Goal: Check status: Check status

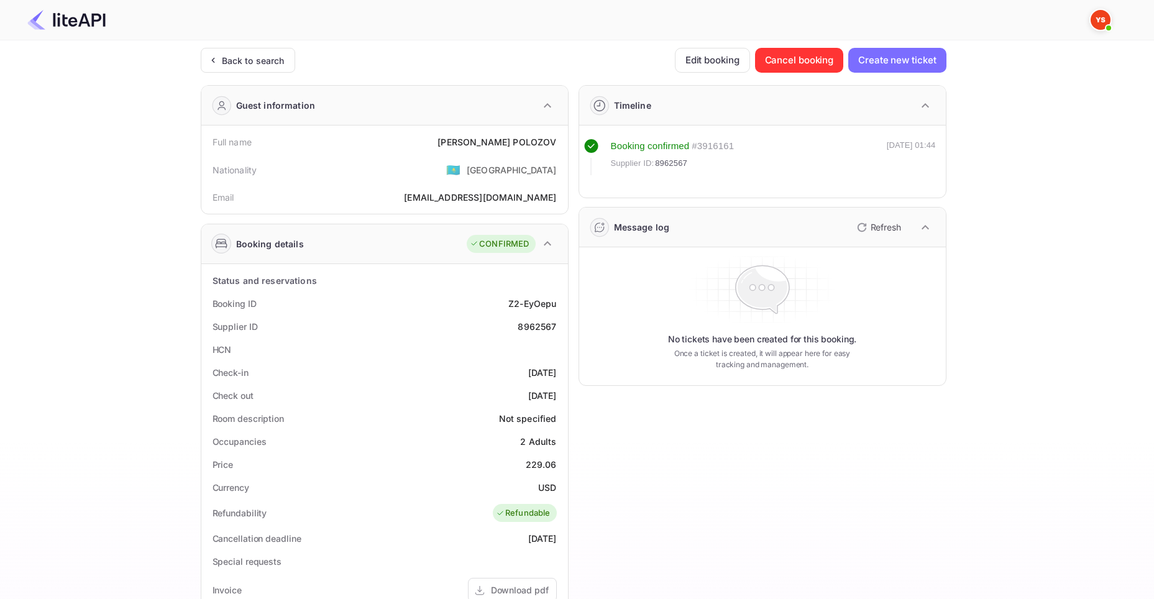
click at [238, 58] on div "Back to search" at bounding box center [253, 60] width 63 height 13
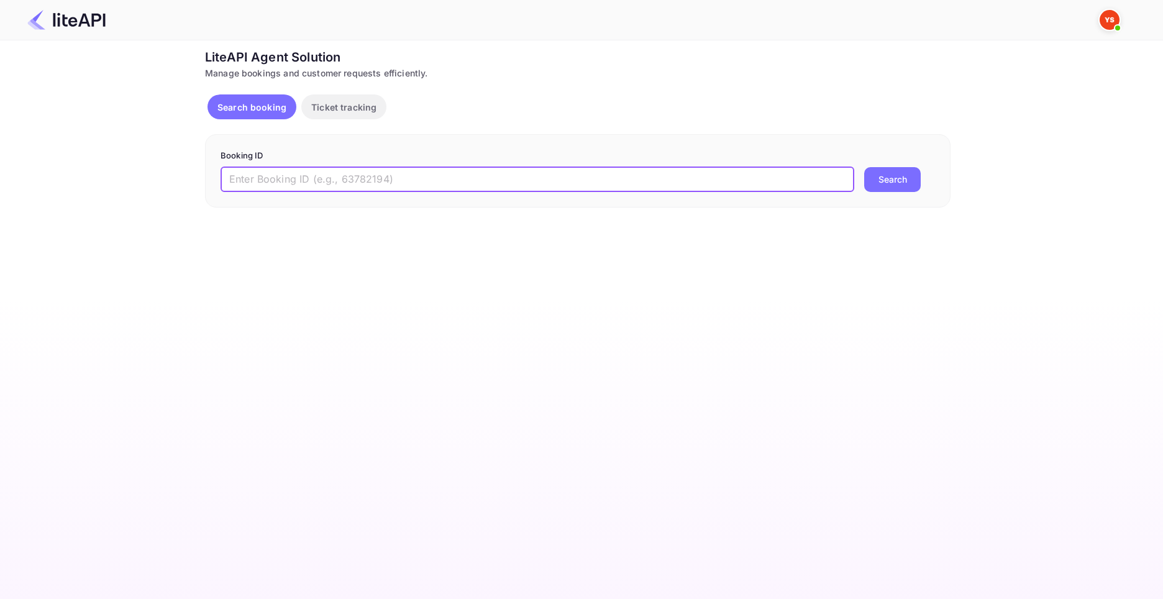
click at [469, 183] on input "text" at bounding box center [538, 179] width 634 height 25
paste input "8941874"
type input "8941874"
click at [864, 167] on button "Search" at bounding box center [892, 179] width 57 height 25
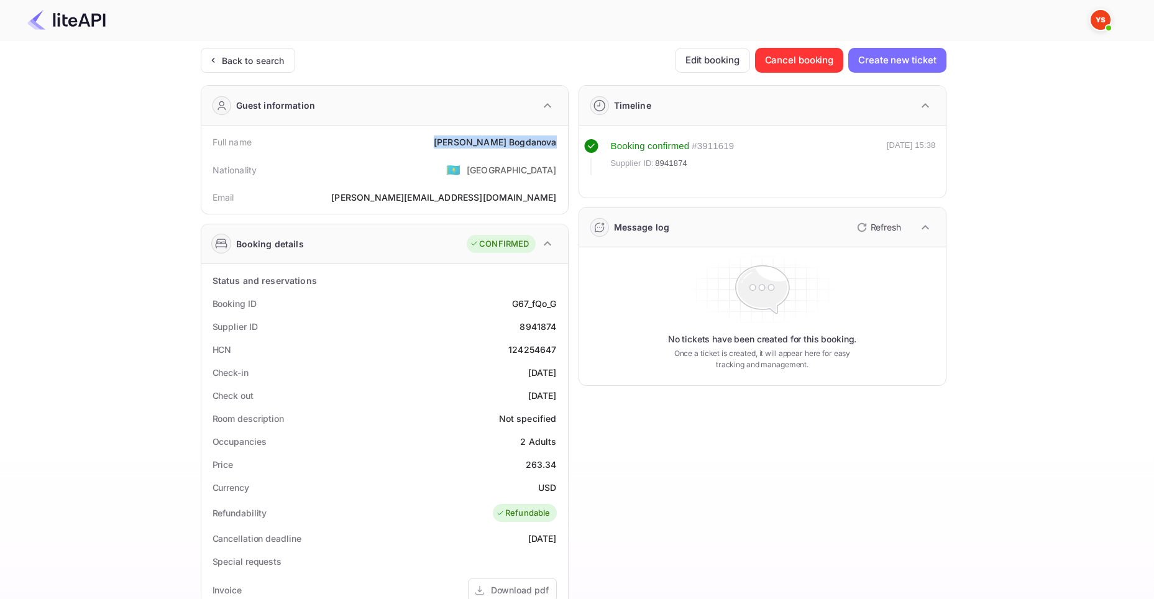
drag, startPoint x: 493, startPoint y: 141, endPoint x: 557, endPoint y: 142, distance: 64.0
click at [557, 142] on div "Full name [PERSON_NAME]" at bounding box center [384, 141] width 357 height 23
copy div "[PERSON_NAME]"
drag, startPoint x: 528, startPoint y: 464, endPoint x: 556, endPoint y: 465, distance: 28.0
click at [556, 465] on div "263.34" at bounding box center [541, 464] width 31 height 13
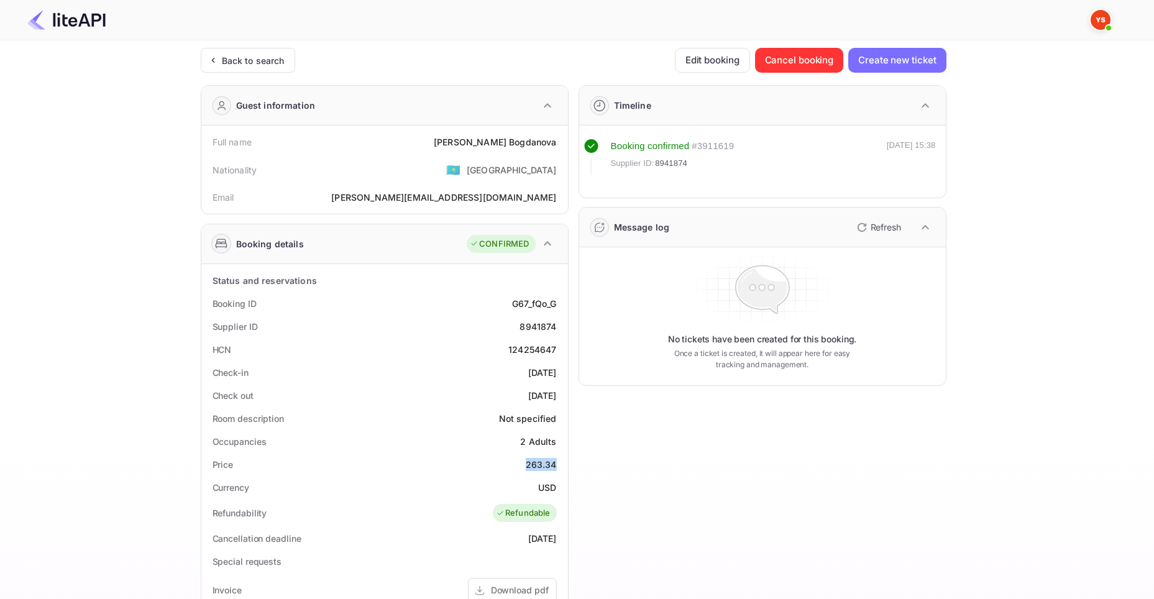
copy div "263.34"
drag, startPoint x: 539, startPoint y: 487, endPoint x: 556, endPoint y: 488, distance: 16.3
click at [556, 488] on div "USD" at bounding box center [547, 487] width 18 height 13
copy div "USD"
drag, startPoint x: 219, startPoint y: 58, endPoint x: 232, endPoint y: 17, distance: 43.0
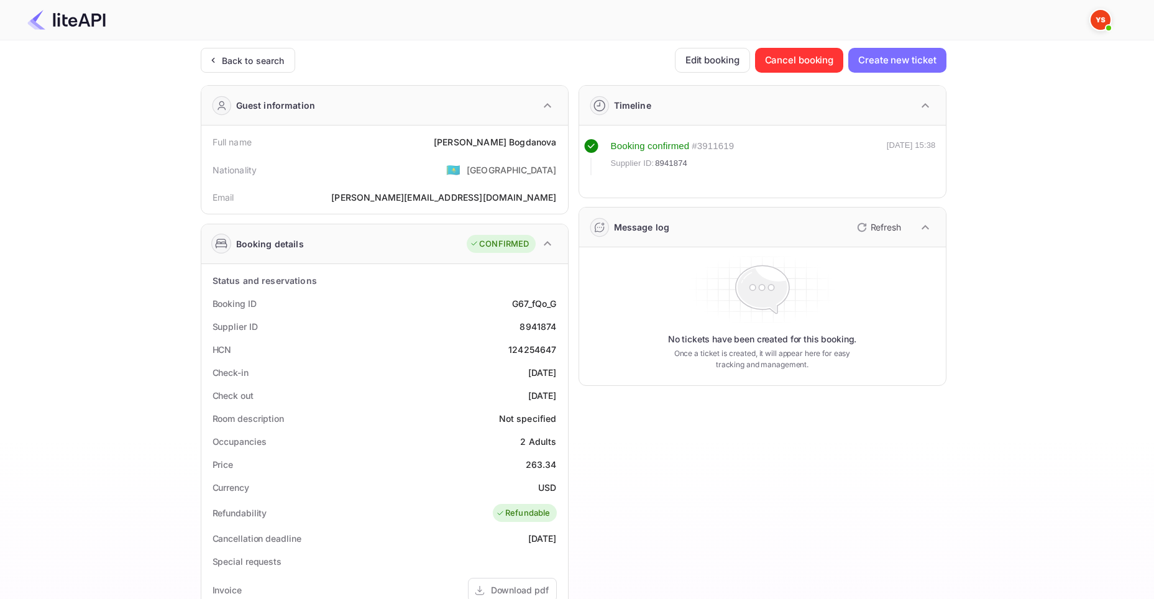
click at [220, 58] on div "Back to search" at bounding box center [245, 60] width 78 height 13
